Goal: Information Seeking & Learning: Find specific page/section

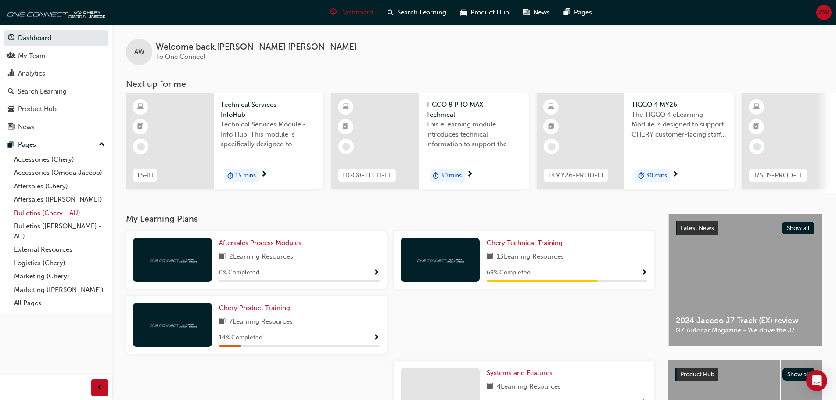
click at [43, 210] on link "Bulletins (Chery - AU)" at bounding box center [60, 213] width 98 height 14
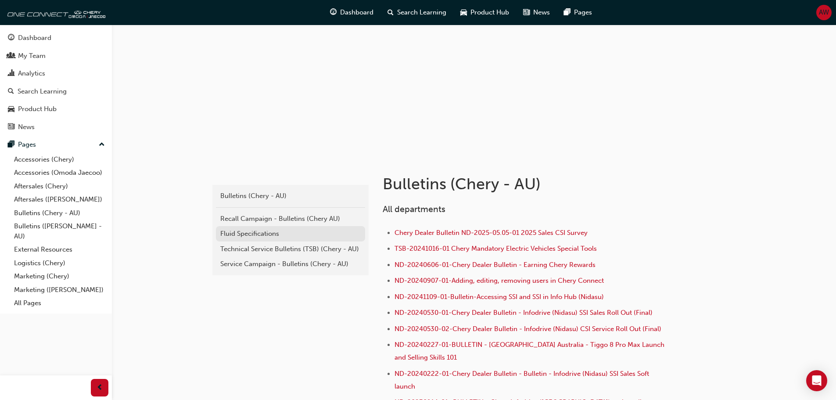
scroll to position [44, 0]
click at [263, 250] on div "Technical Service Bulletins (TSB) (Chery - AU)" at bounding box center [290, 248] width 140 height 10
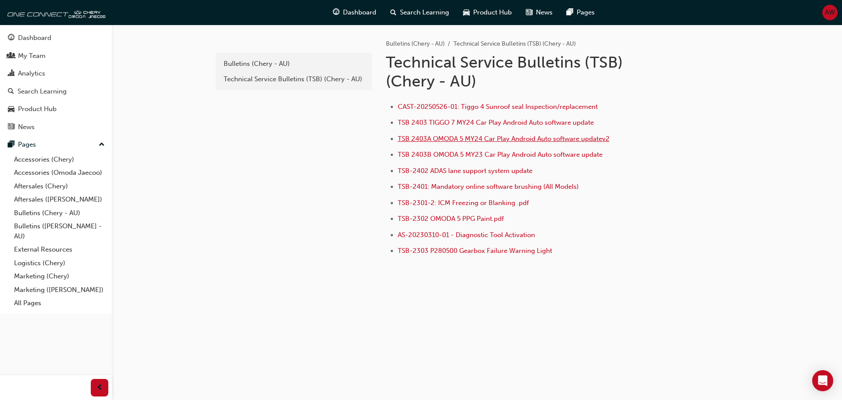
click at [507, 141] on span "TSB 2403A OMODA 5 MY24 Car Play Android Auto software updatev2" at bounding box center [504, 139] width 212 height 8
